Goal: Communication & Community: Share content

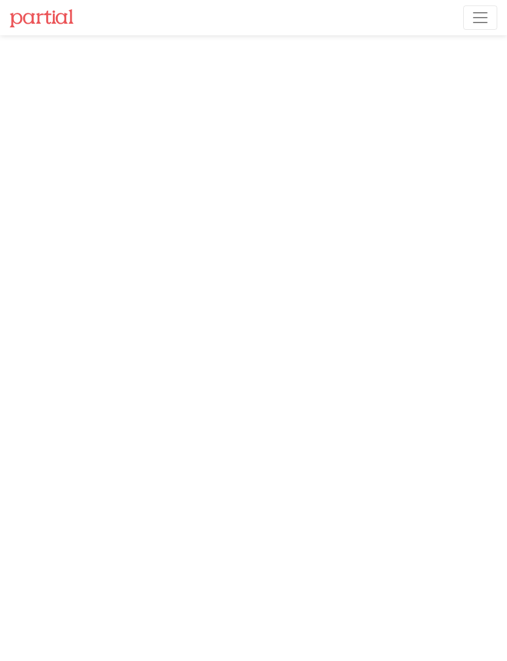
click at [470, 20] on button "Toggle navigation" at bounding box center [481, 17] width 34 height 24
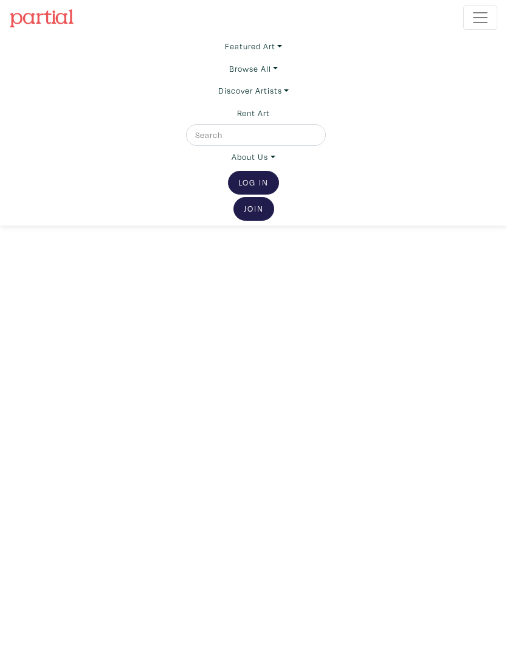
click at [259, 184] on link "Log In" at bounding box center [253, 183] width 51 height 24
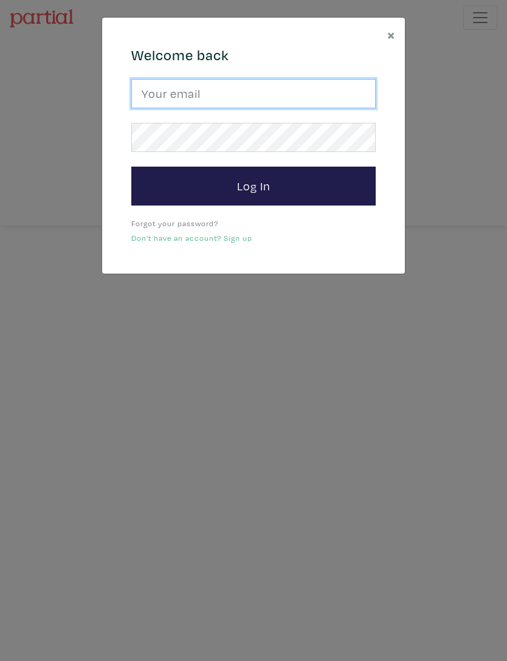
click at [289, 86] on input "email" at bounding box center [253, 93] width 245 height 29
type input "josefj6@gmail.com"
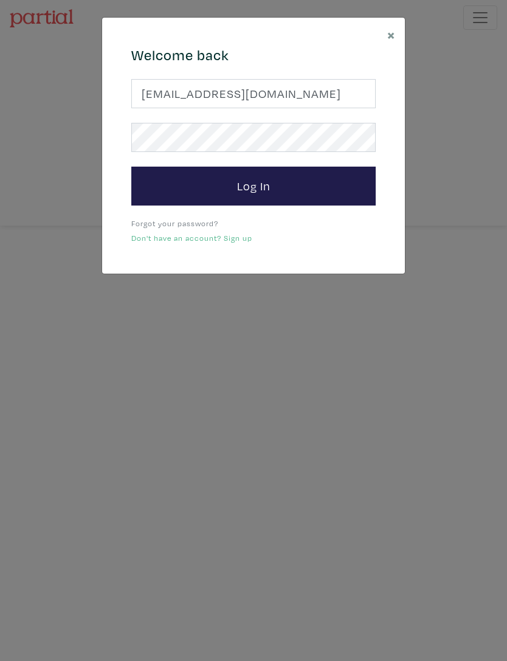
click at [322, 181] on button "Log In" at bounding box center [253, 186] width 245 height 39
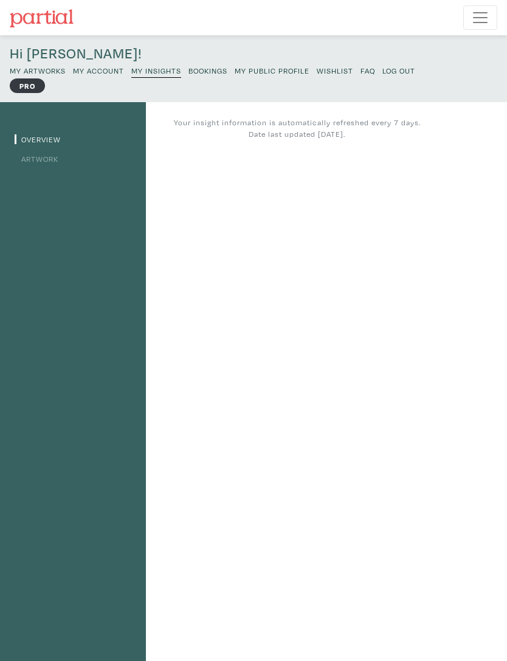
click at [276, 77] on link "My Public Profile" at bounding box center [272, 70] width 75 height 15
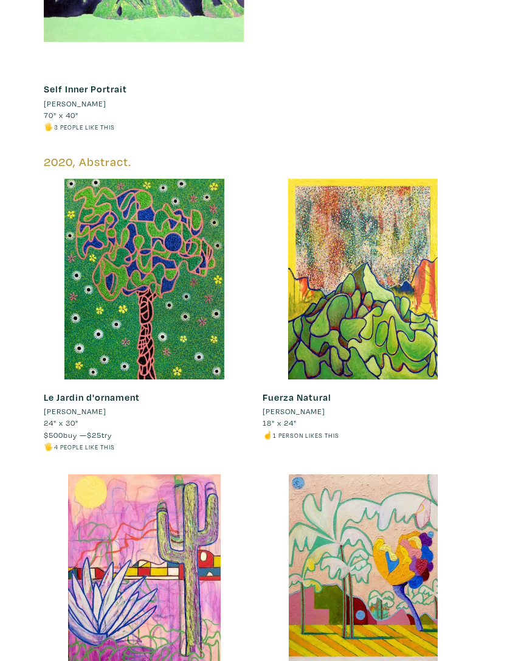
scroll to position [4955, 0]
click at [156, 287] on div at bounding box center [144, 279] width 201 height 201
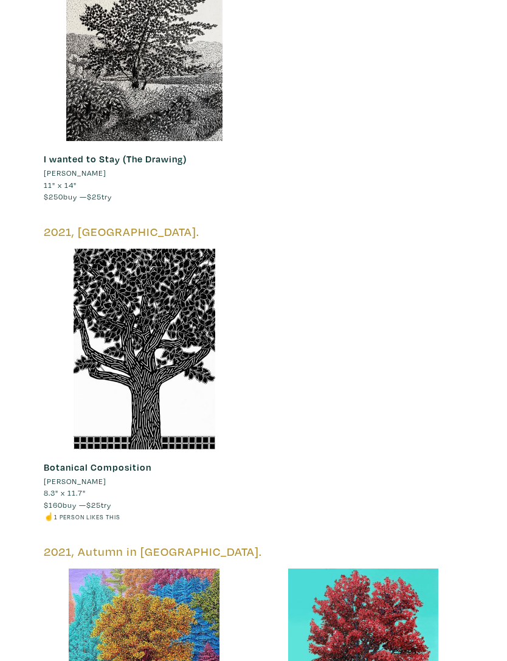
scroll to position [1886, 0]
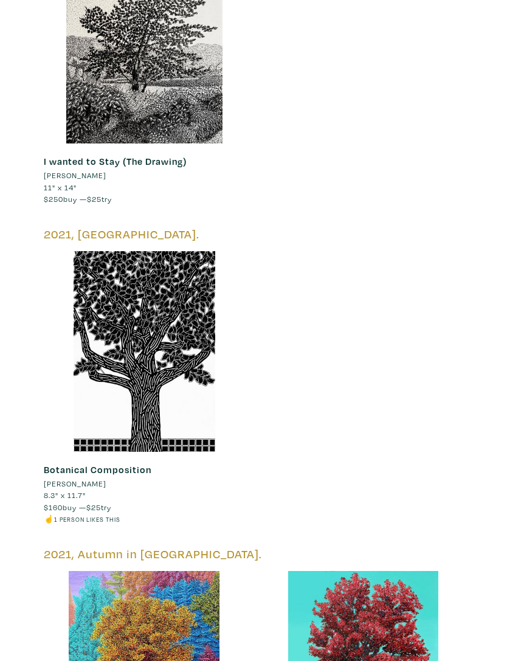
click at [167, 395] on div at bounding box center [144, 351] width 201 height 201
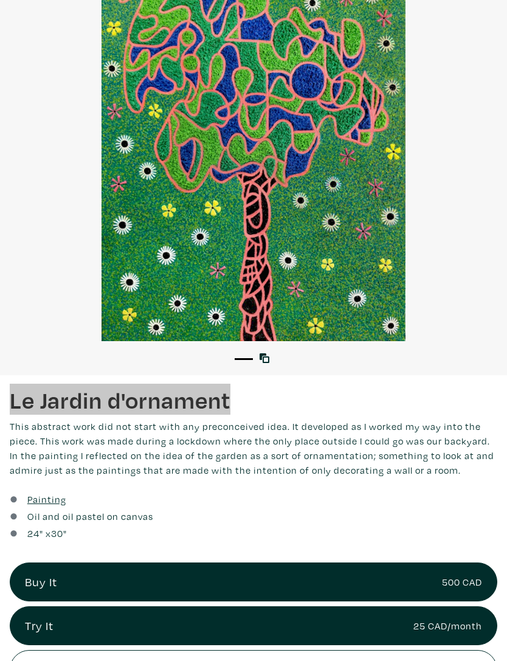
scroll to position [133, 0]
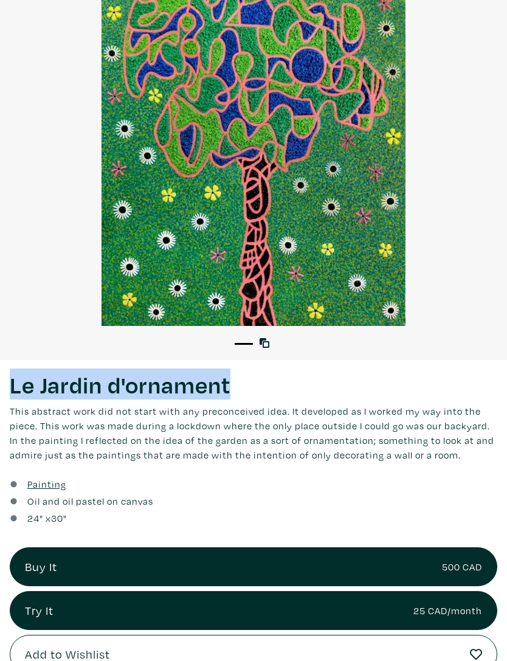
click at [448, 455] on p "This abstract work did not start with any preconceived idea. It developed as I …" at bounding box center [254, 434] width 488 height 58
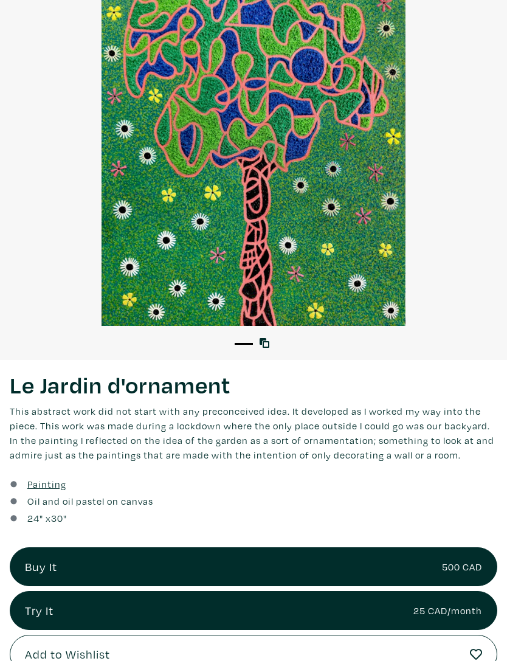
click at [449, 463] on div "Le Jardin d'ornament Lorem ipsum dolor sit amet, consectetur adipiscing elit. U…" at bounding box center [253, 419] width 507 height 117
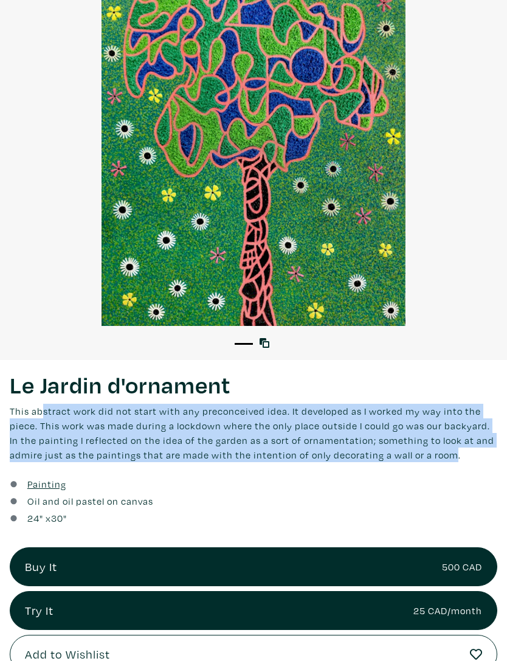
scroll to position [134, 0]
copy p "This abstract work did not start with any preconceived idea. It developed as I …"
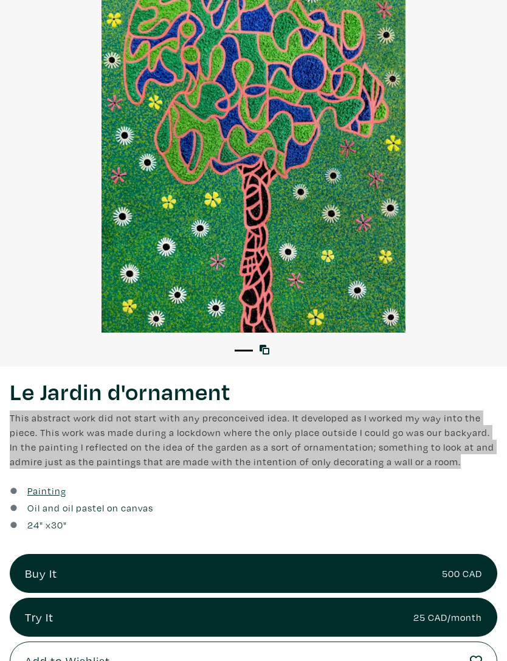
scroll to position [130, 0]
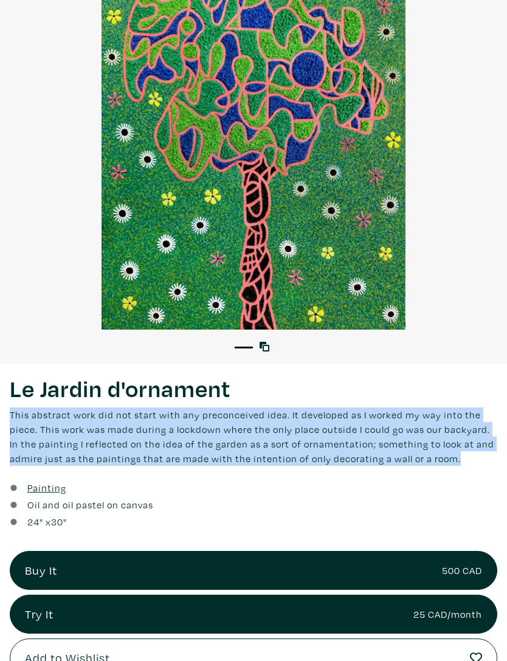
click at [346, 493] on div "Painting" at bounding box center [254, 488] width 488 height 15
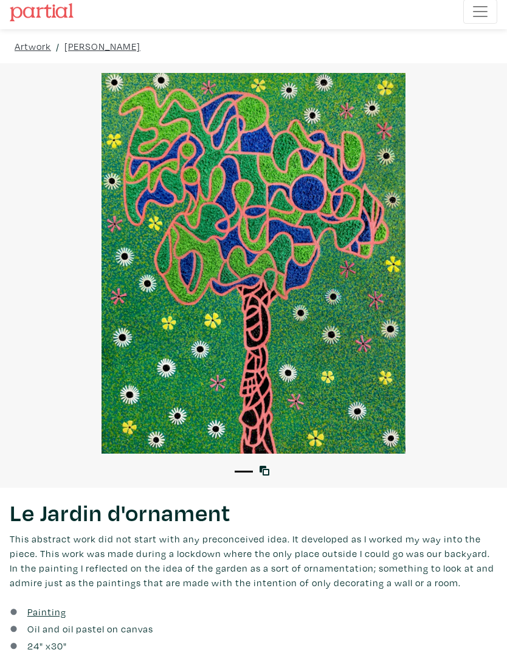
scroll to position [0, 0]
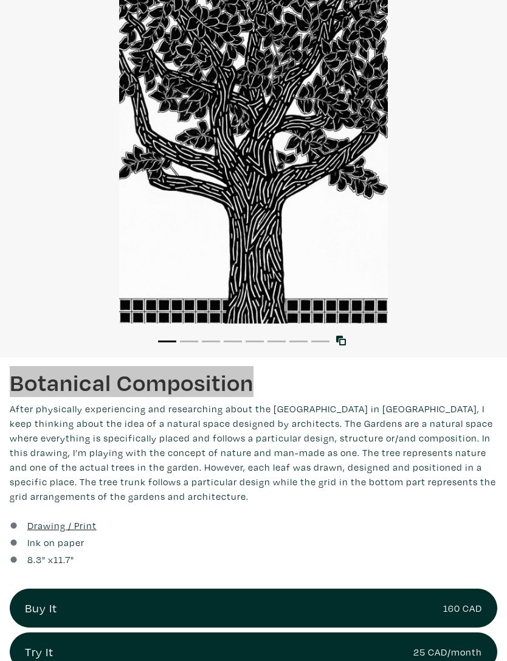
scroll to position [175, 0]
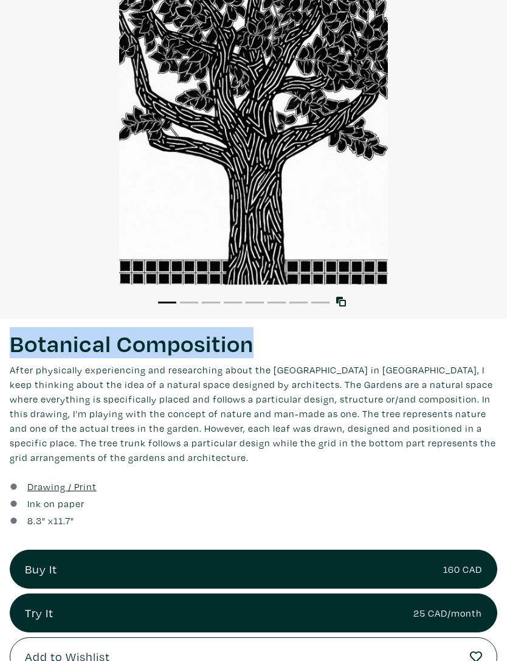
click at [161, 461] on p "After physically experiencing and researching about the [GEOGRAPHIC_DATA] in [G…" at bounding box center [254, 414] width 488 height 102
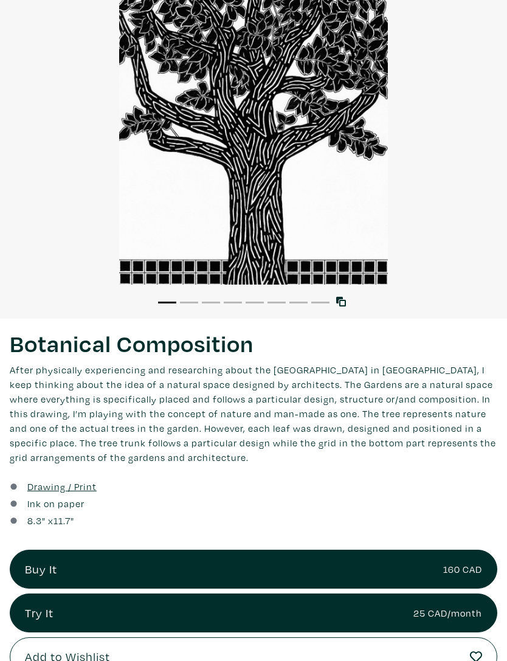
click at [160, 461] on p "After physically experiencing and researching about the [GEOGRAPHIC_DATA] in [G…" at bounding box center [254, 414] width 488 height 102
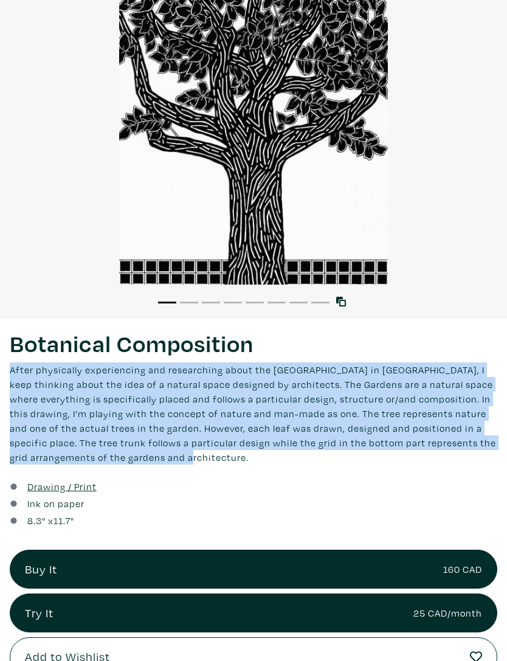
copy p "After physically experiencing and researching about the [GEOGRAPHIC_DATA] in [G…"
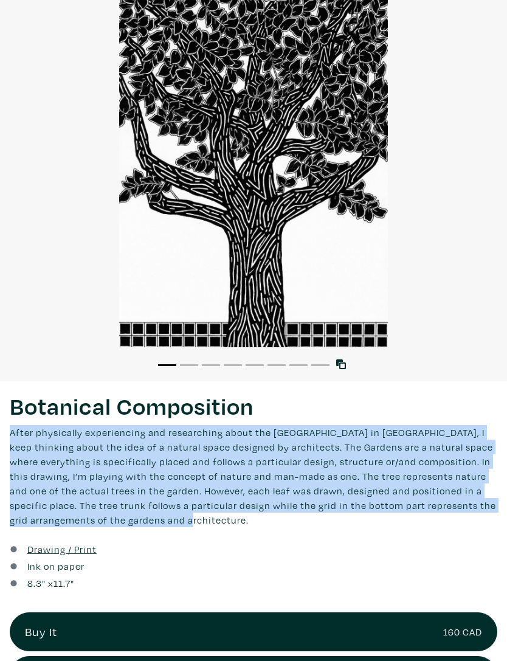
scroll to position [0, 0]
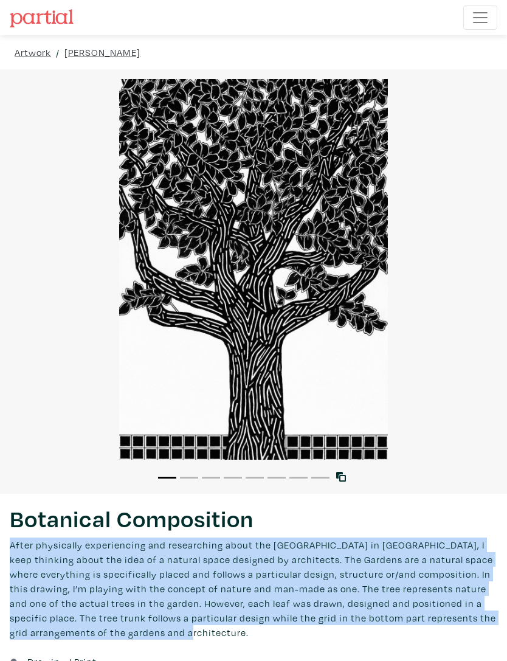
click at [145, 1] on nav "Featured Art Smalls Landscapes Abstracts New Contemporary The Minimalist Bold D…" at bounding box center [253, 17] width 507 height 35
